Goal: Find specific page/section: Find specific page/section

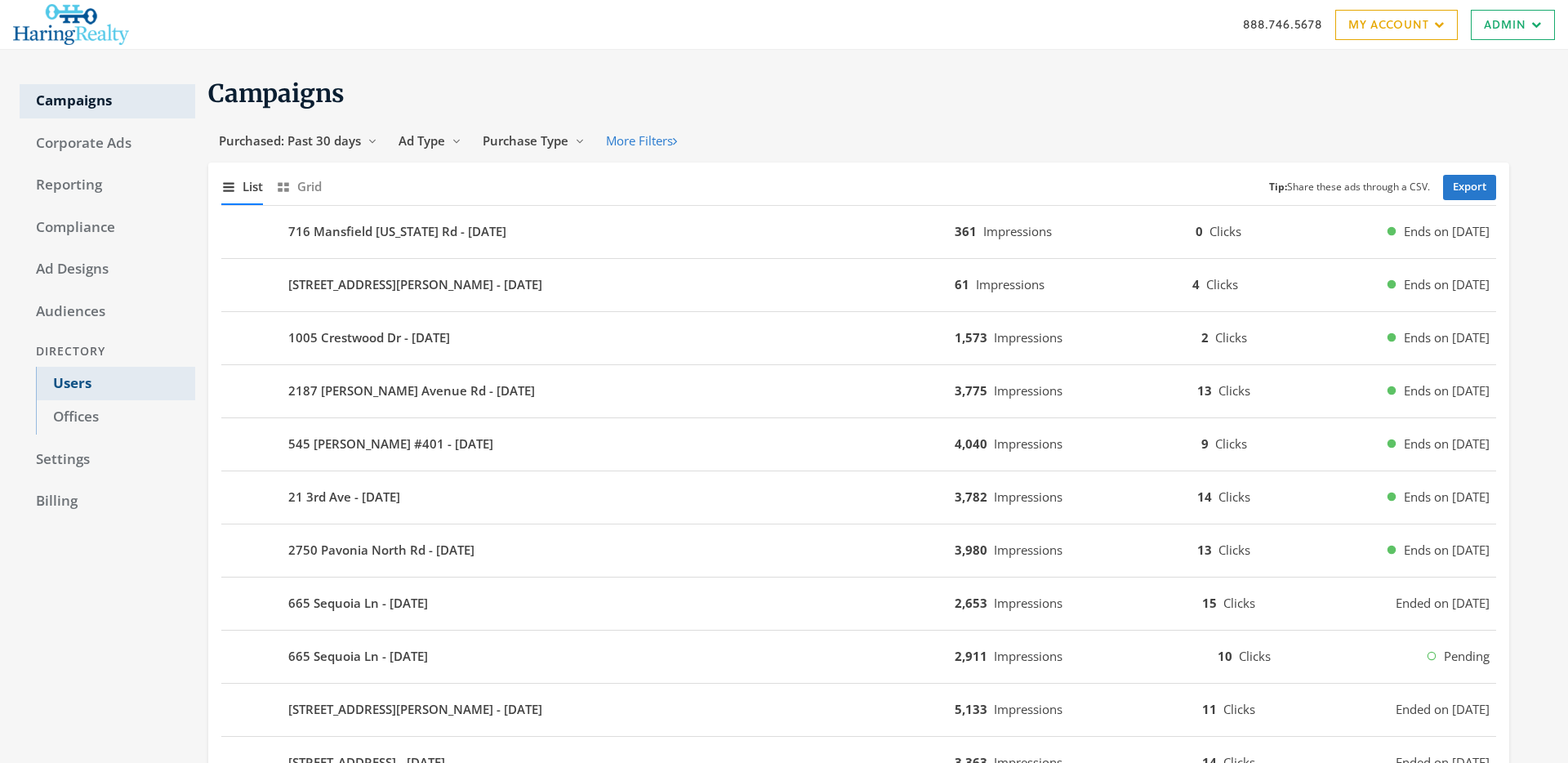
click at [71, 374] on link "Users" at bounding box center [115, 383] width 159 height 34
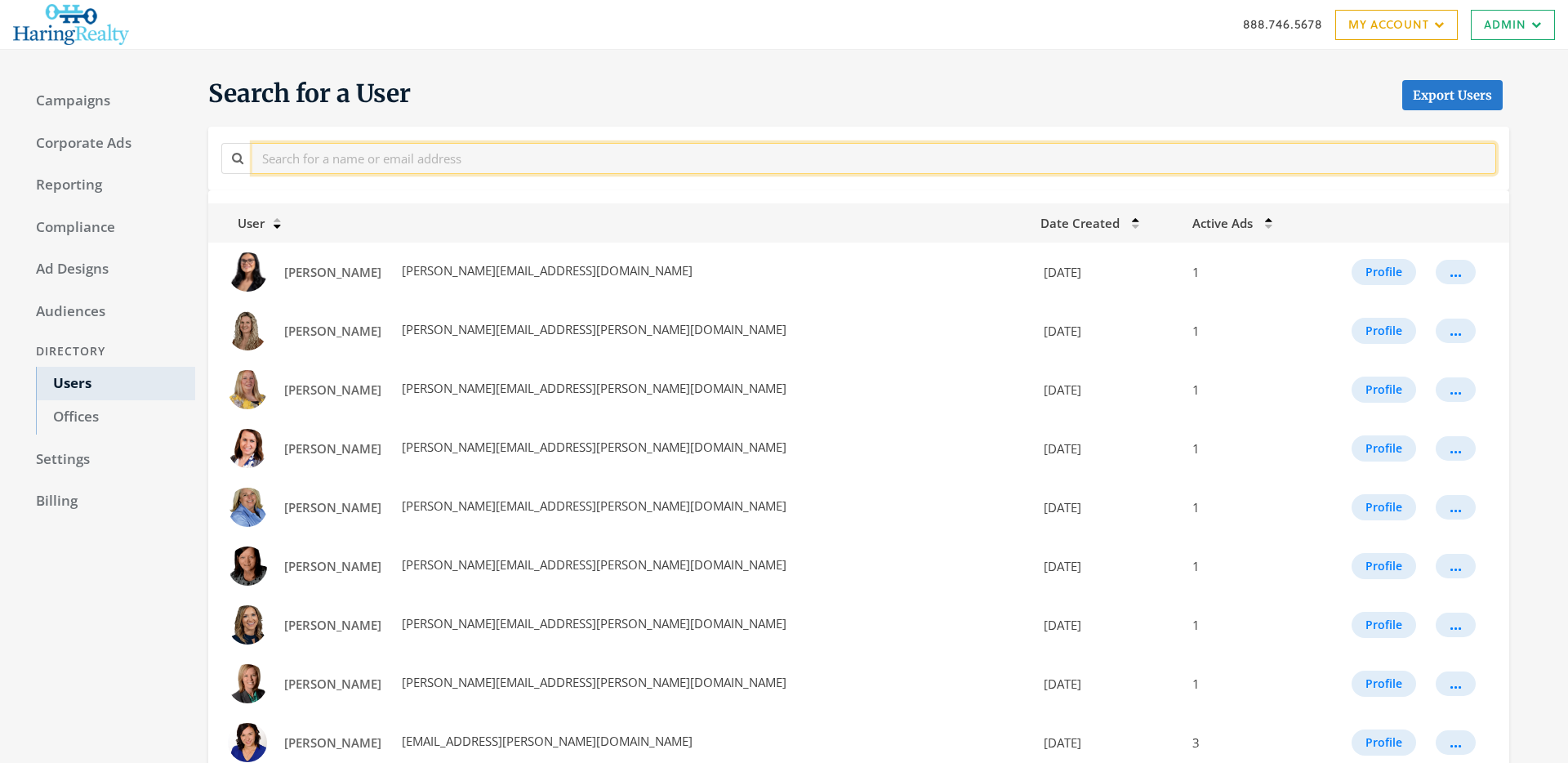
click at [301, 164] on input "text" at bounding box center [874, 159] width 1244 height 31
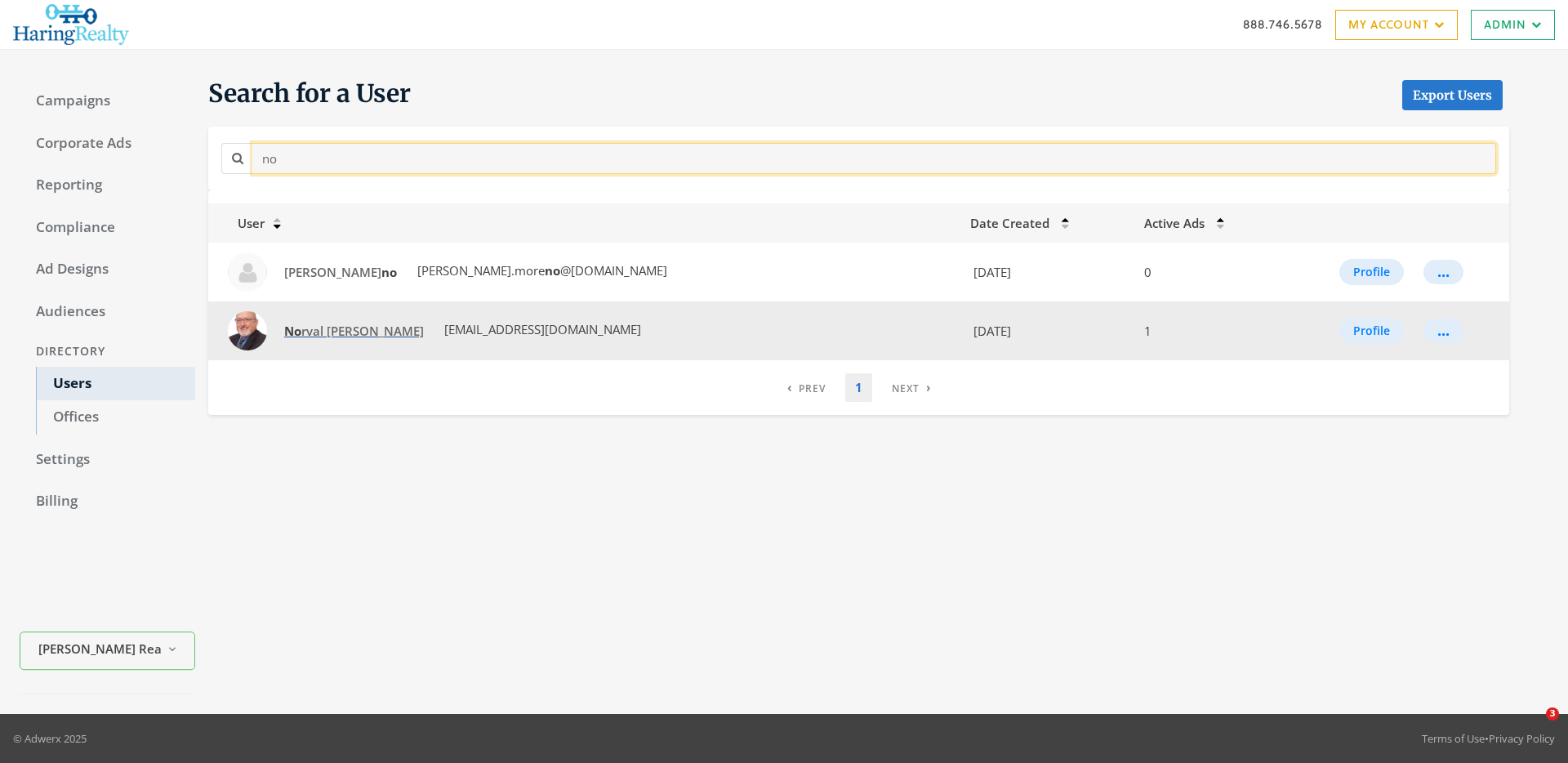
type input "no"
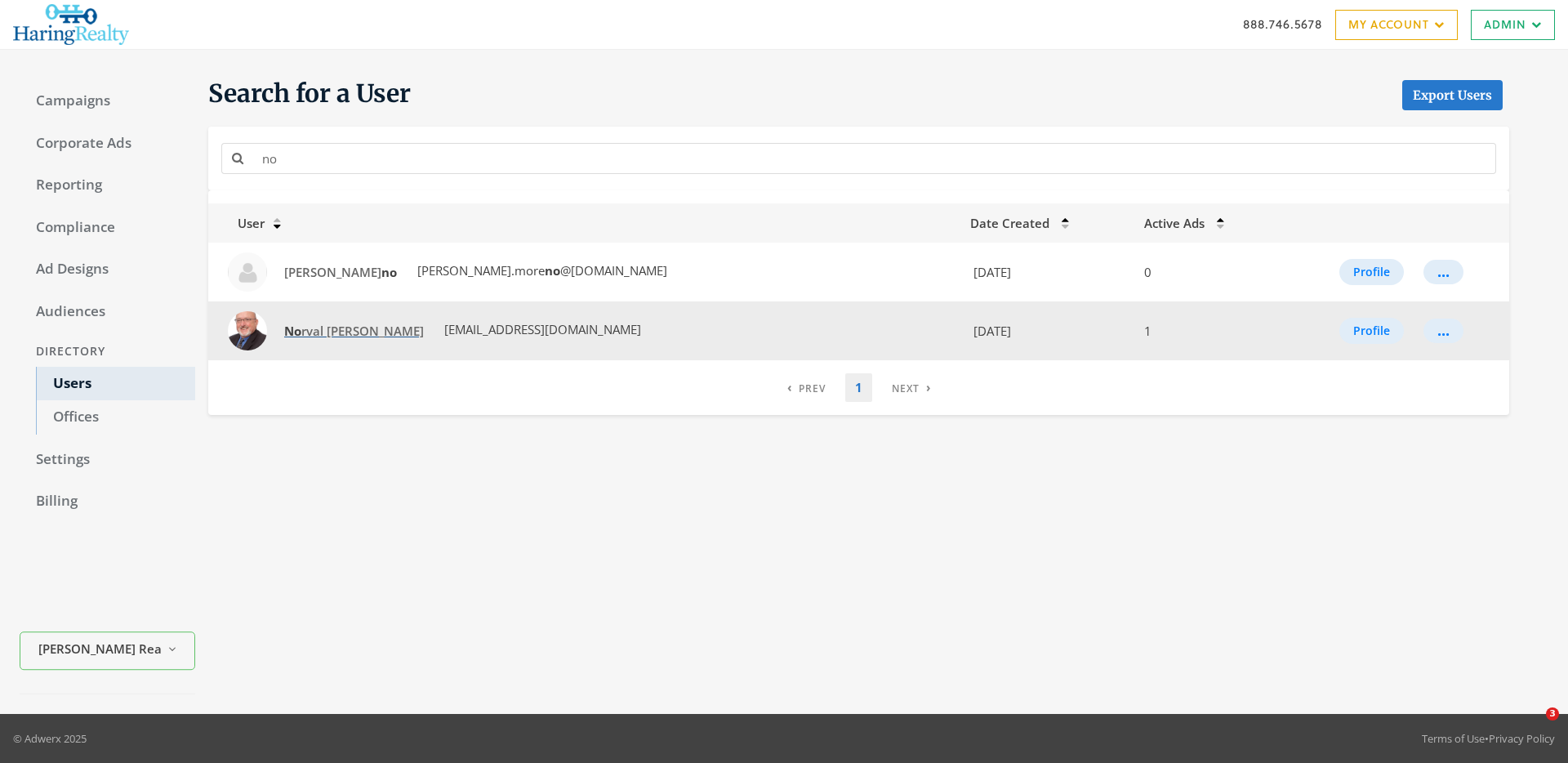
click at [309, 326] on span "No rval [PERSON_NAME]" at bounding box center [354, 330] width 140 height 16
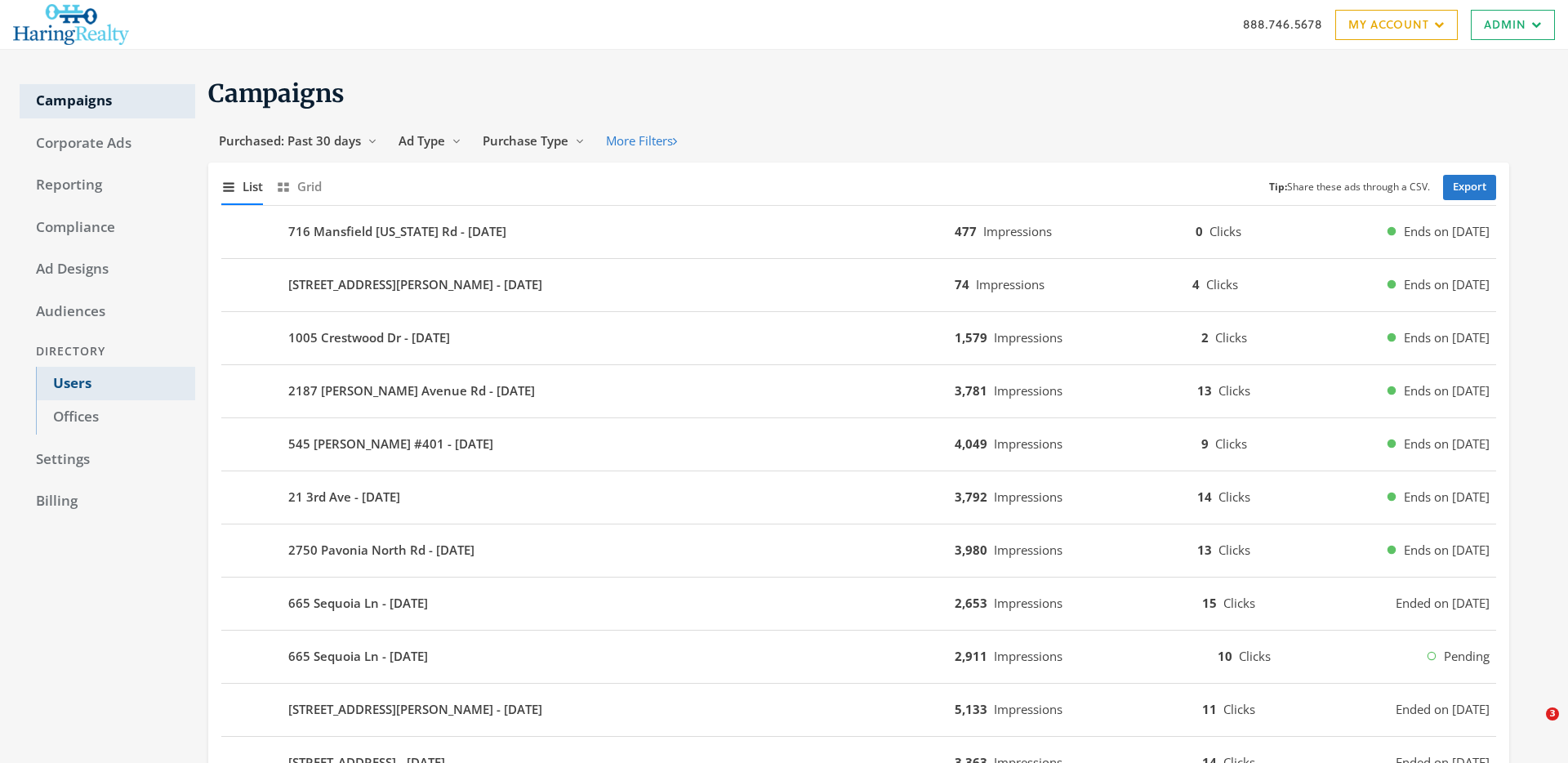
click at [81, 381] on link "Users" at bounding box center [115, 383] width 159 height 34
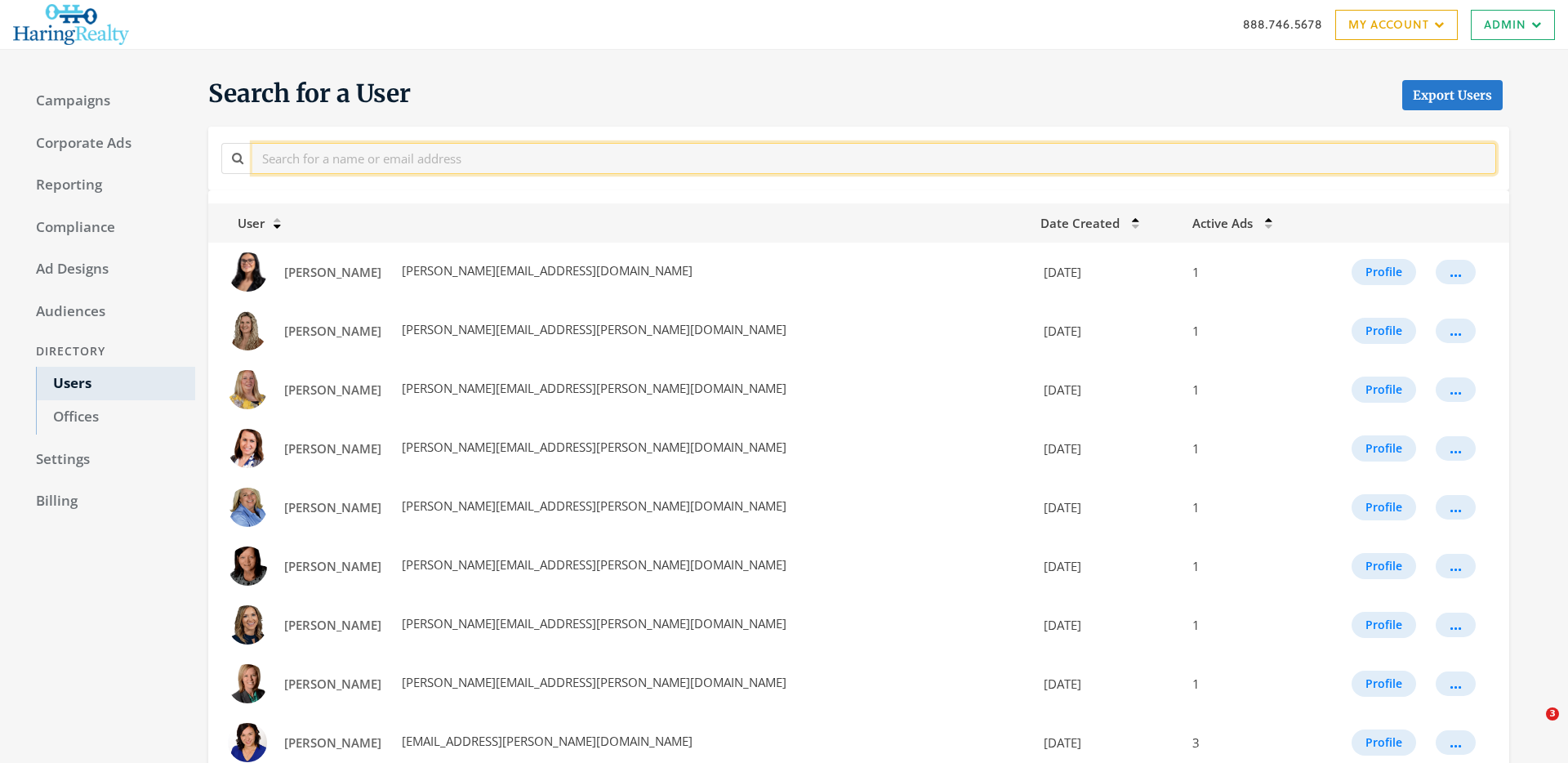
click at [312, 159] on input "text" at bounding box center [874, 159] width 1244 height 31
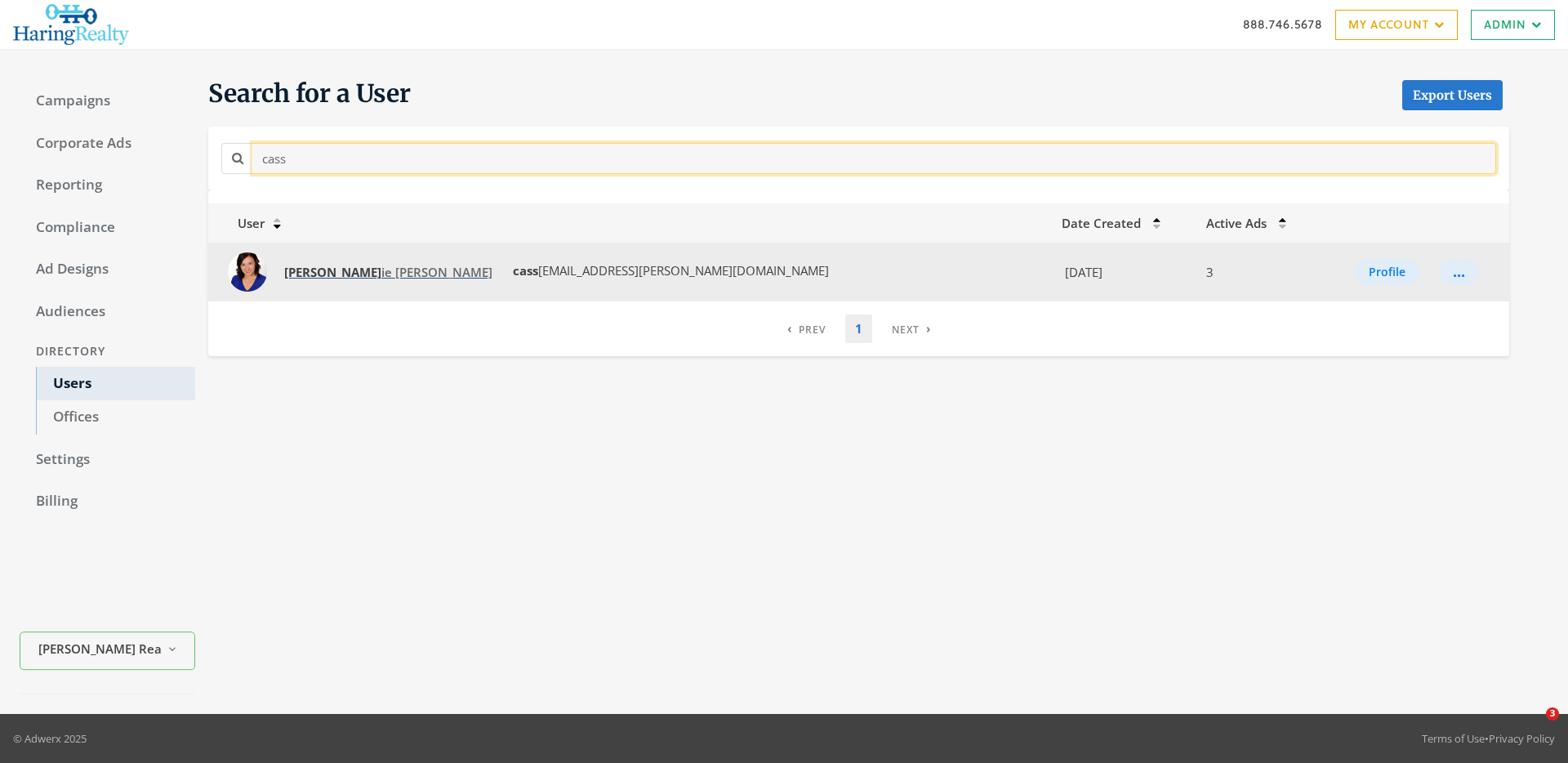
type input "cass"
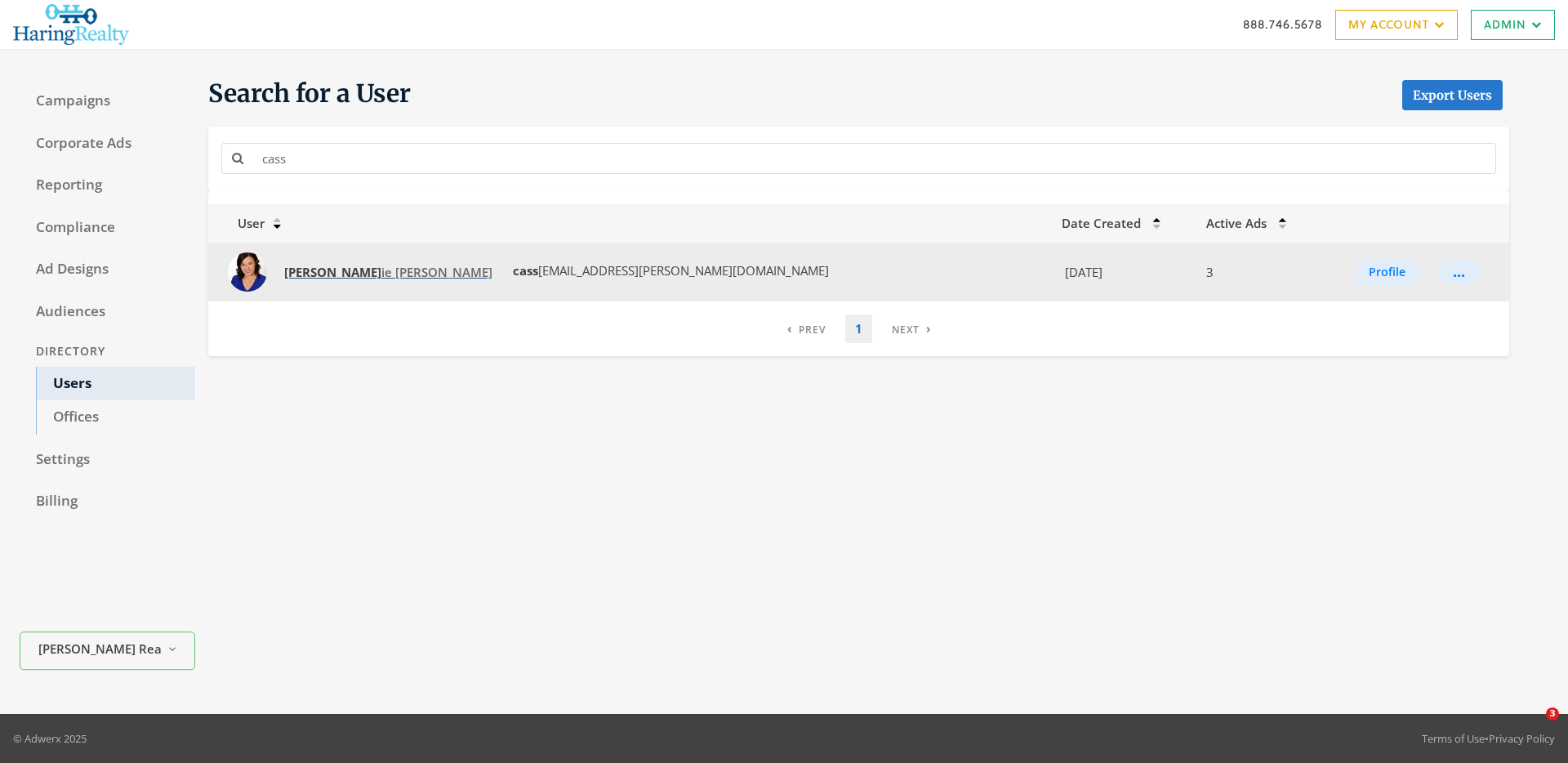
click at [329, 261] on link "Cass ie Swisher" at bounding box center [388, 272] width 230 height 31
